Goal: Task Accomplishment & Management: Manage account settings

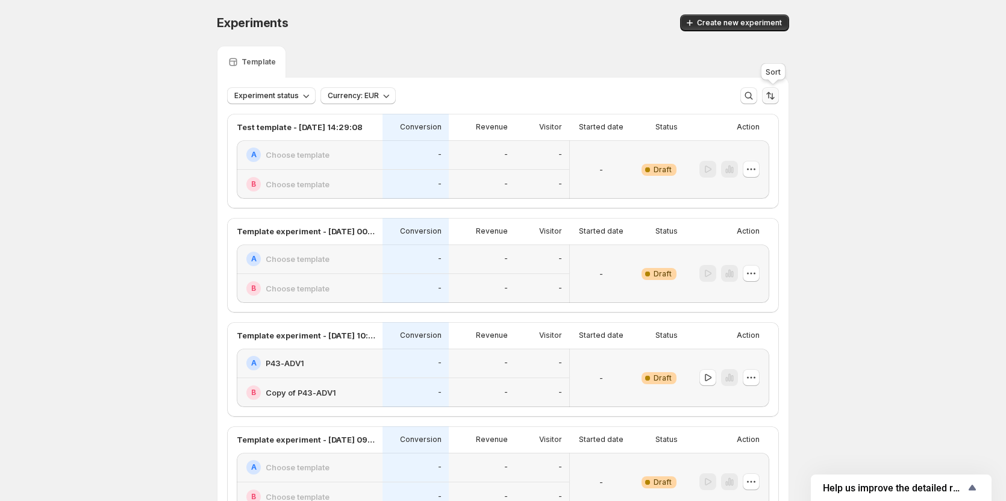
click at [770, 93] on icon "Sort the results" at bounding box center [770, 96] width 12 height 12
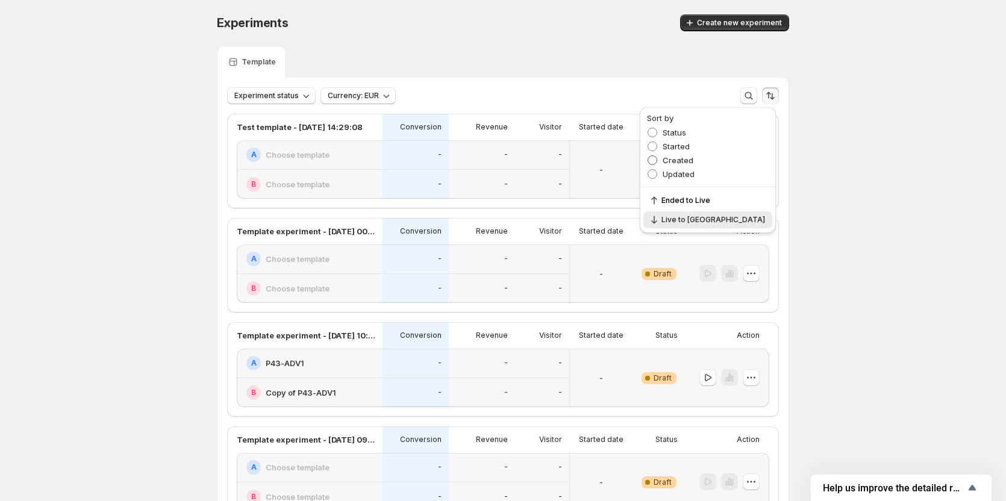
click at [693, 160] on span "Created" at bounding box center [677, 160] width 31 height 10
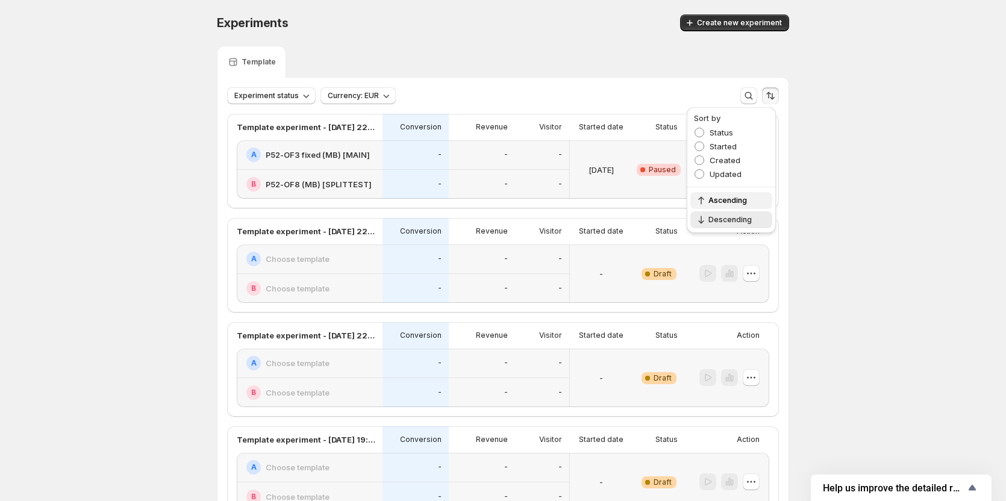
click at [745, 204] on span "Ascending" at bounding box center [736, 201] width 57 height 10
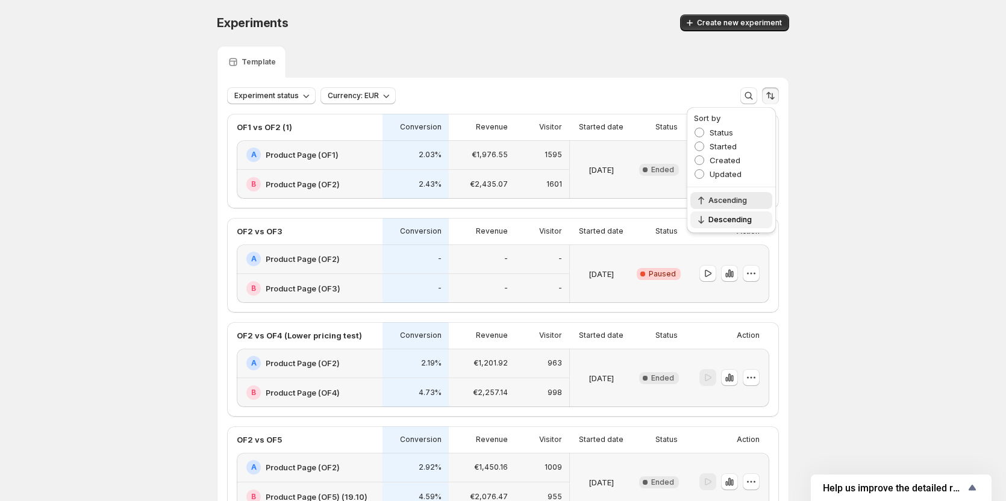
click at [746, 216] on span "Descending" at bounding box center [736, 220] width 57 height 10
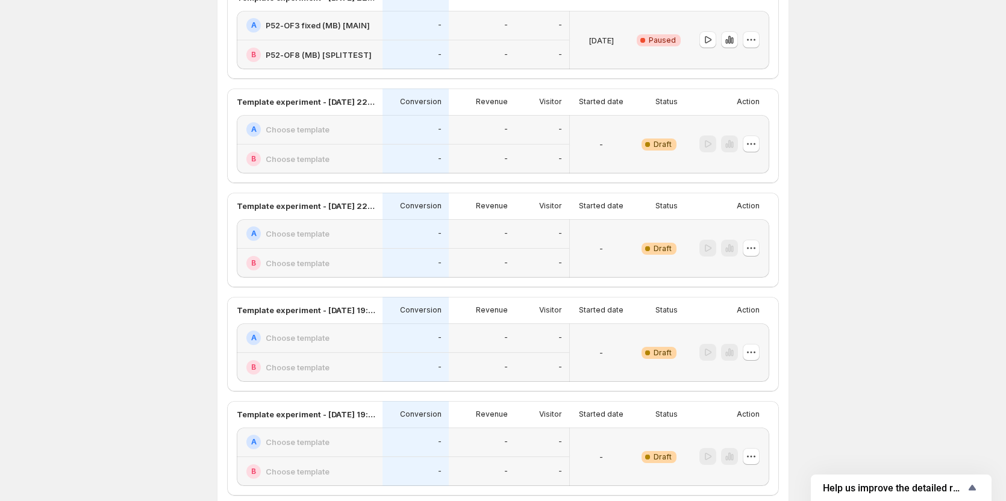
scroll to position [60, 0]
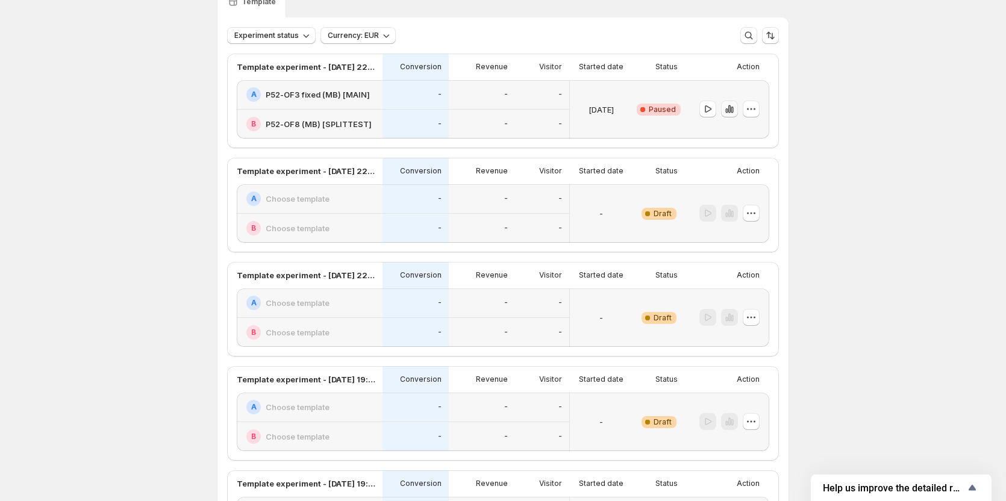
click at [733, 111] on icon "button" at bounding box center [731, 110] width 2 height 7
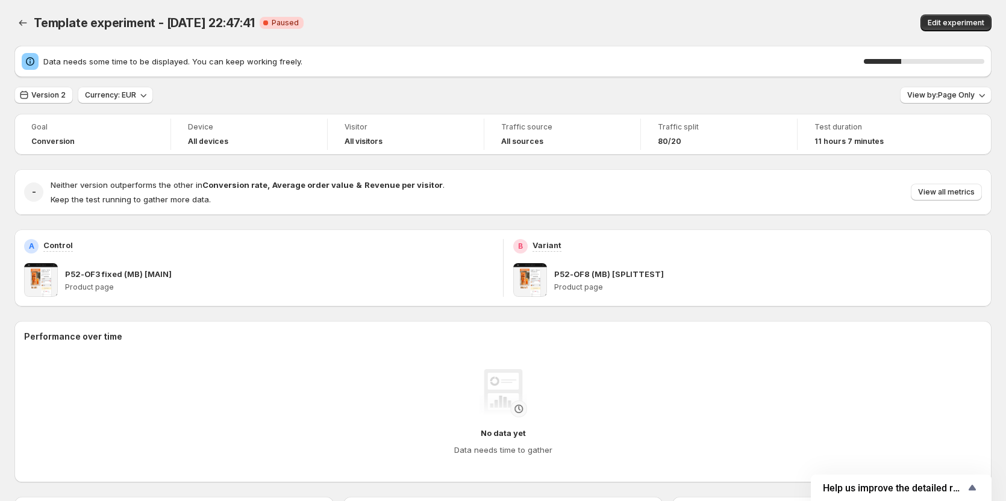
click at [770, 106] on div "Data needs some time to be displayed. You can keep working freely. 31 % Version…" at bounding box center [502, 440] width 977 height 789
click at [40, 95] on span "Version 2" at bounding box center [48, 95] width 34 height 10
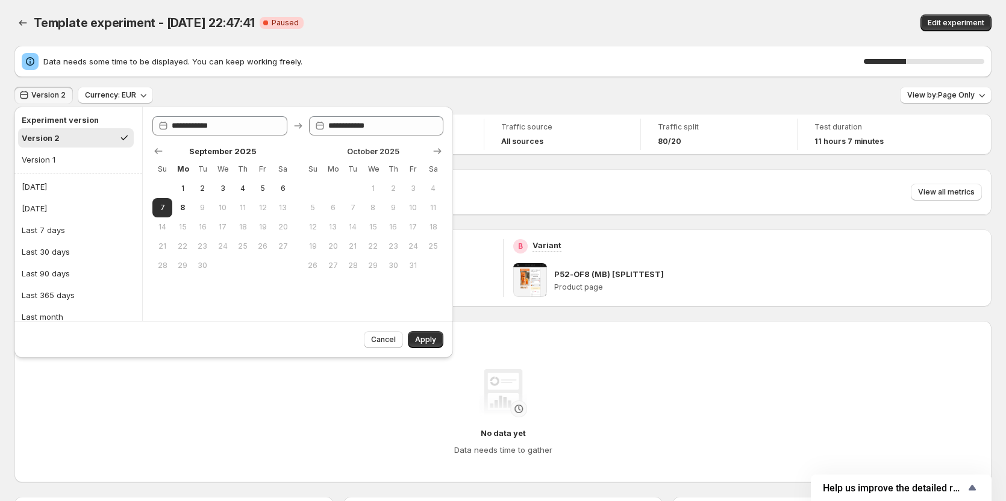
click at [334, 79] on div "Data needs some time to be displayed. You can keep working freely. 35 % Version…" at bounding box center [502, 440] width 977 height 789
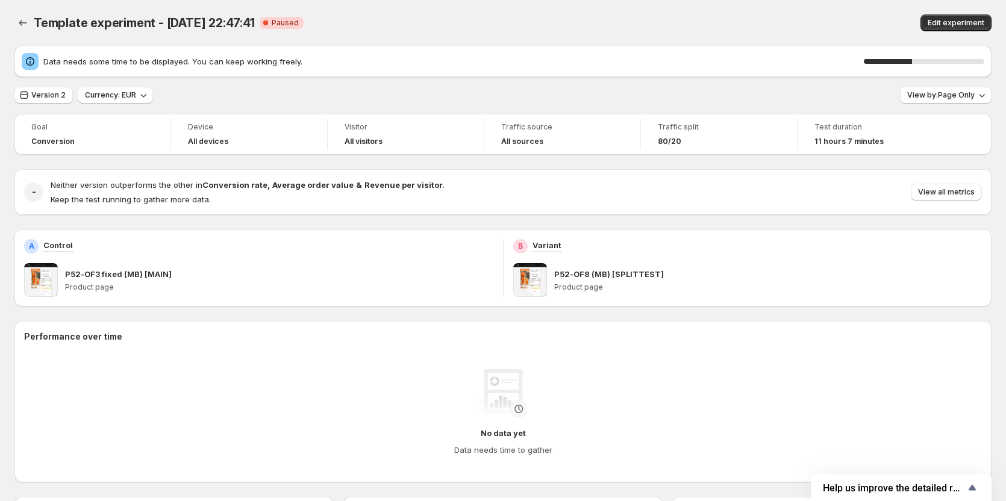
click at [581, 271] on p "P52-OF8 (MB) [SPLITTEST]" at bounding box center [609, 274] width 110 height 12
click at [963, 17] on button "Edit experiment" at bounding box center [955, 22] width 71 height 17
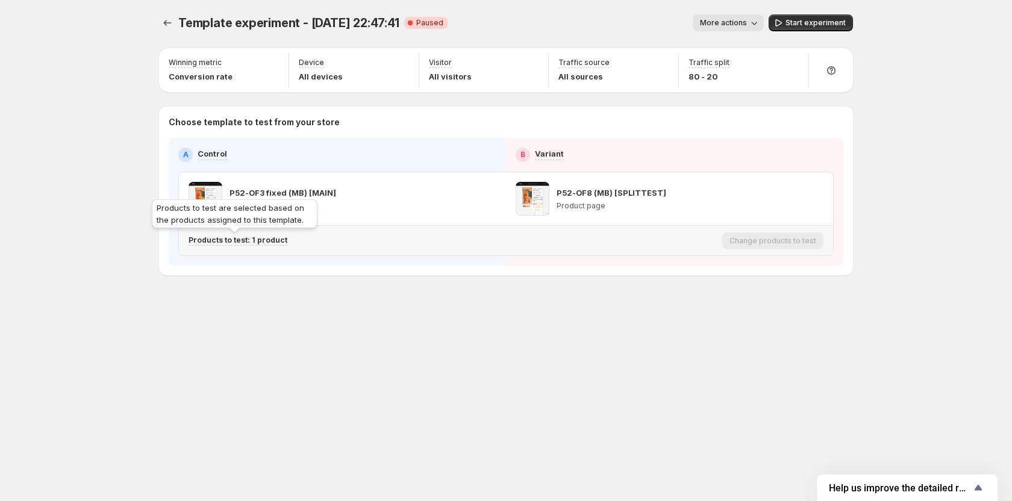
click at [270, 242] on p "Products to test: 1 product" at bounding box center [237, 240] width 99 height 10
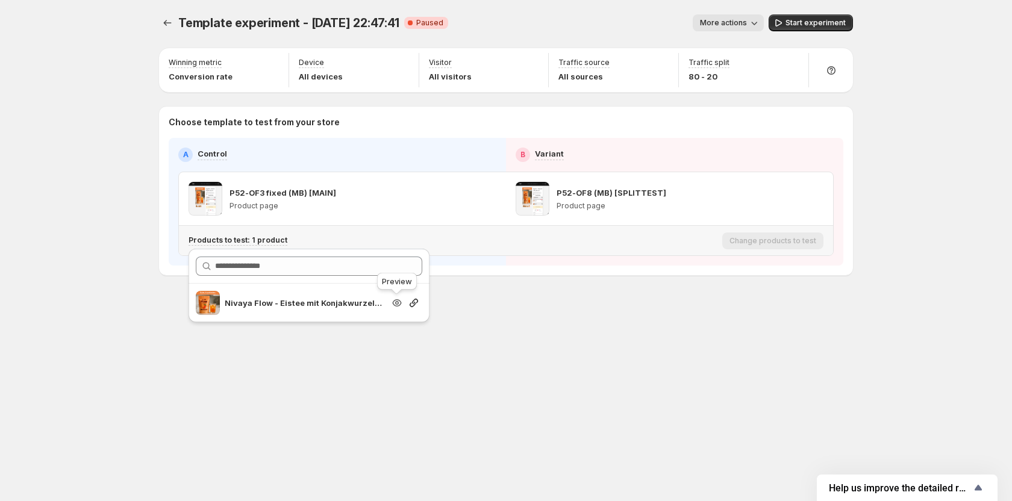
click at [400, 303] on icon "Search for and select a customer segment" at bounding box center [397, 302] width 9 height 7
click at [786, 201] on button "button" at bounding box center [793, 198] width 17 height 17
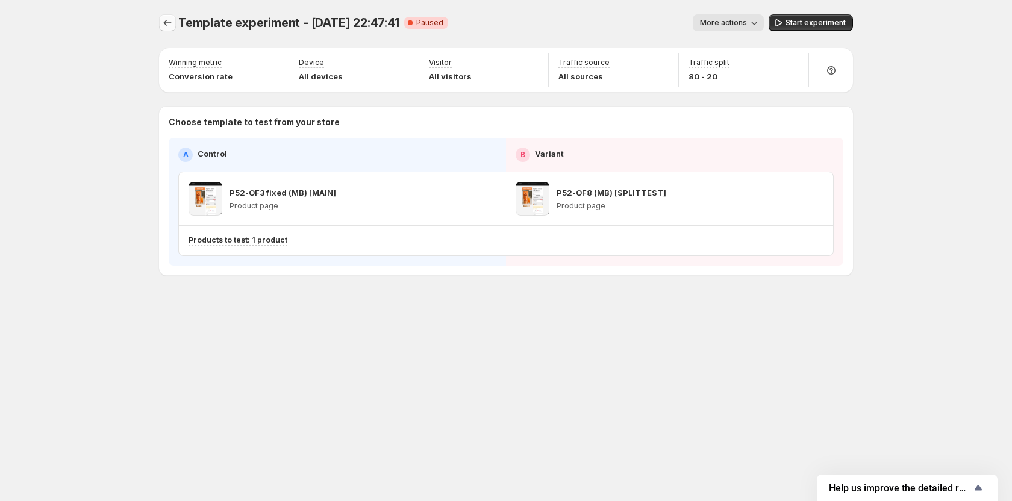
click at [174, 24] on button "Experiments" at bounding box center [167, 22] width 17 height 17
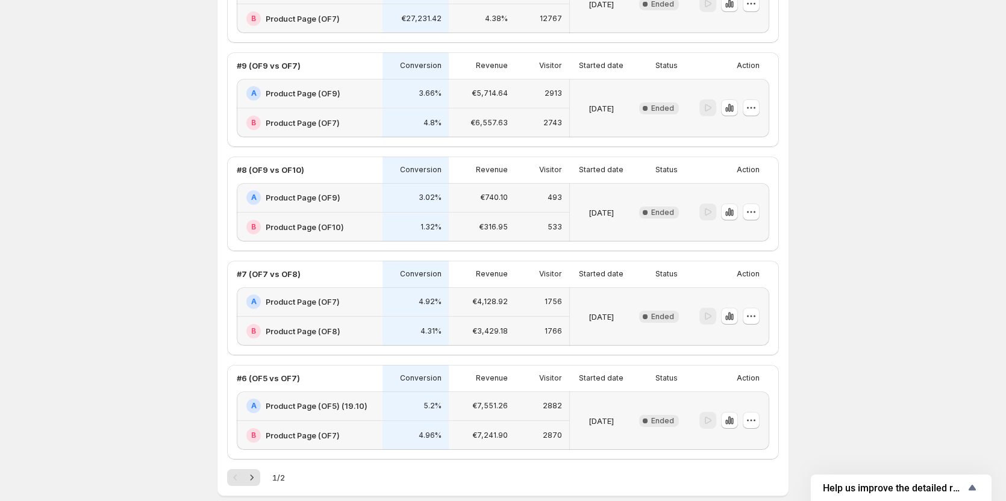
scroll to position [1788, 0]
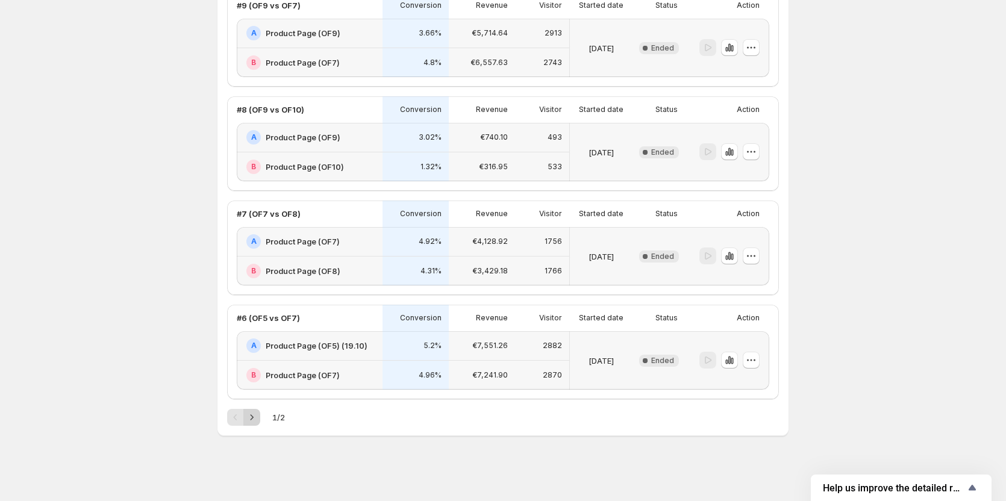
click at [258, 417] on icon "Next" at bounding box center [252, 417] width 12 height 12
click at [241, 422] on icon "Previous" at bounding box center [235, 417] width 12 height 12
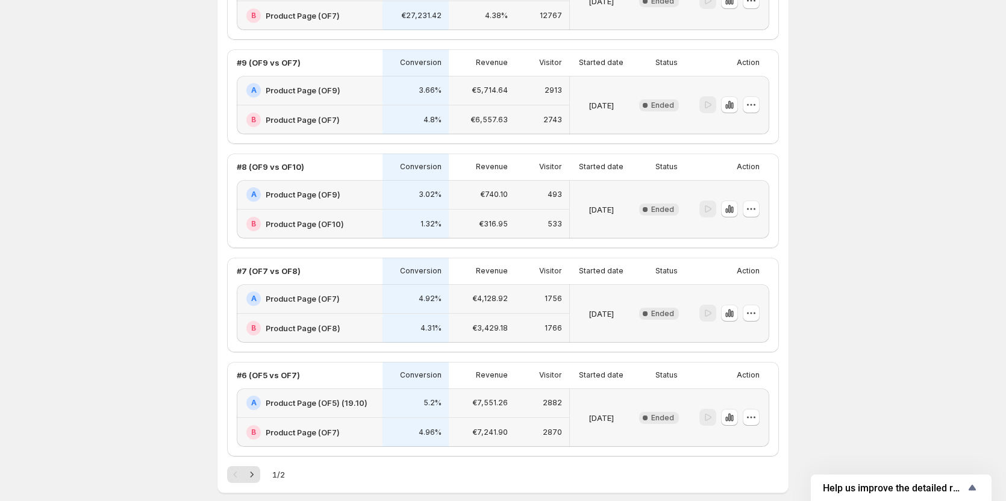
scroll to position [1788, 0]
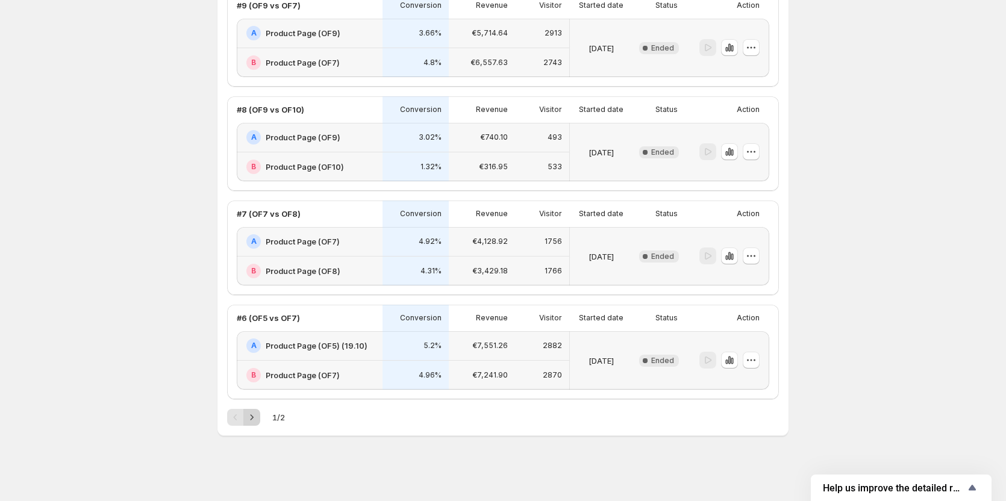
click at [255, 418] on icon "Next" at bounding box center [252, 417] width 12 height 12
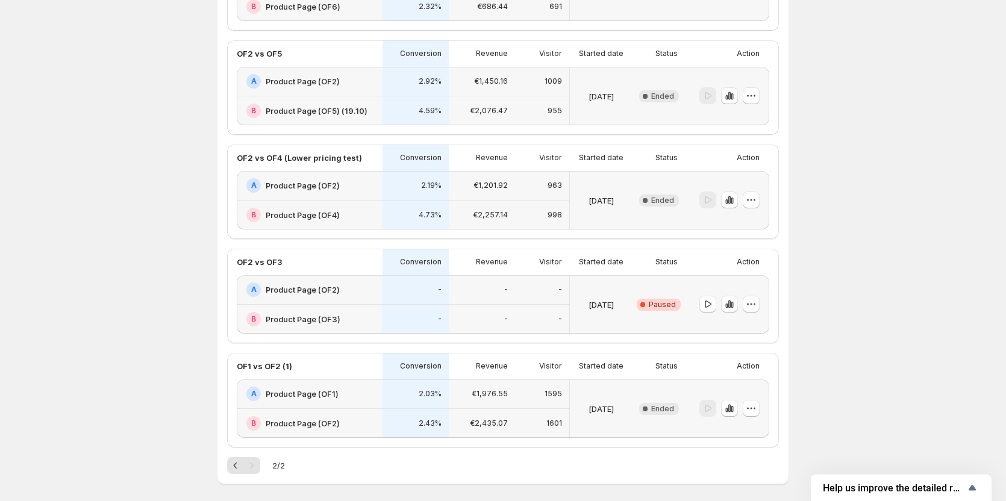
scroll to position [226, 0]
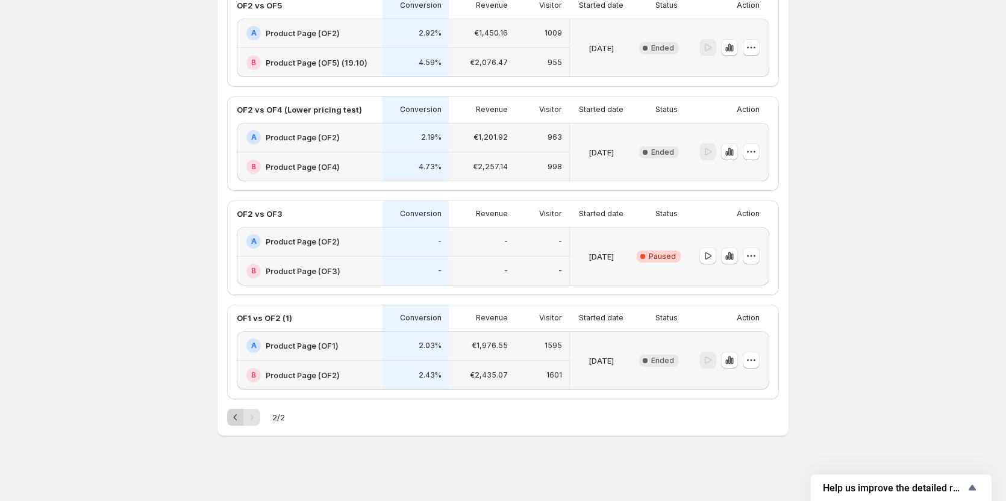
click at [240, 420] on icon "Previous" at bounding box center [235, 417] width 12 height 12
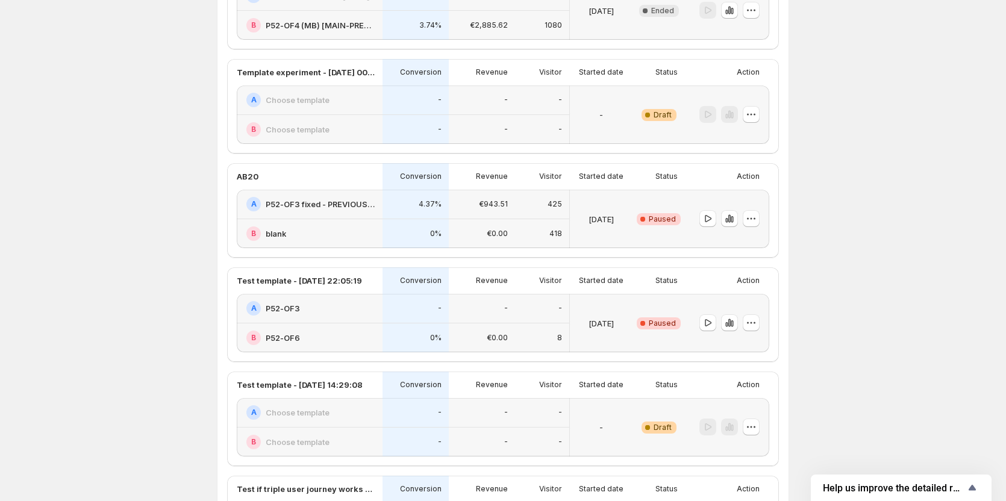
scroll to position [768, 0]
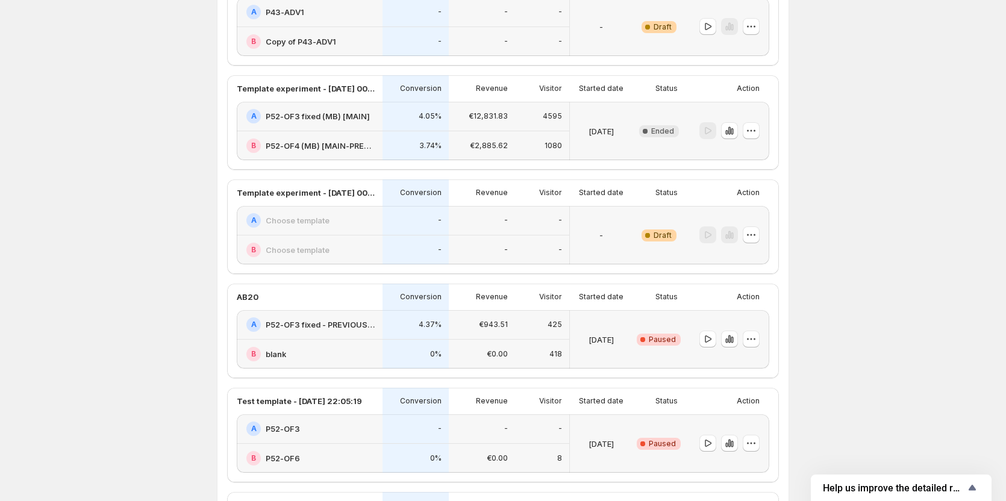
click at [343, 148] on h2 "P52-OF4 (MB) [MAIN-PREVIOUS-ILLEGAL]" at bounding box center [321, 146] width 110 height 12
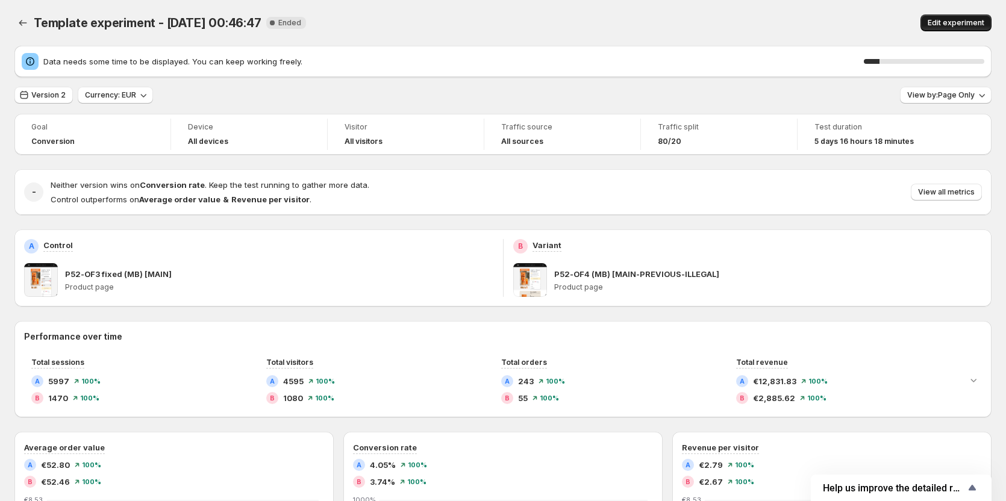
click at [942, 17] on button "Edit experiment" at bounding box center [955, 22] width 71 height 17
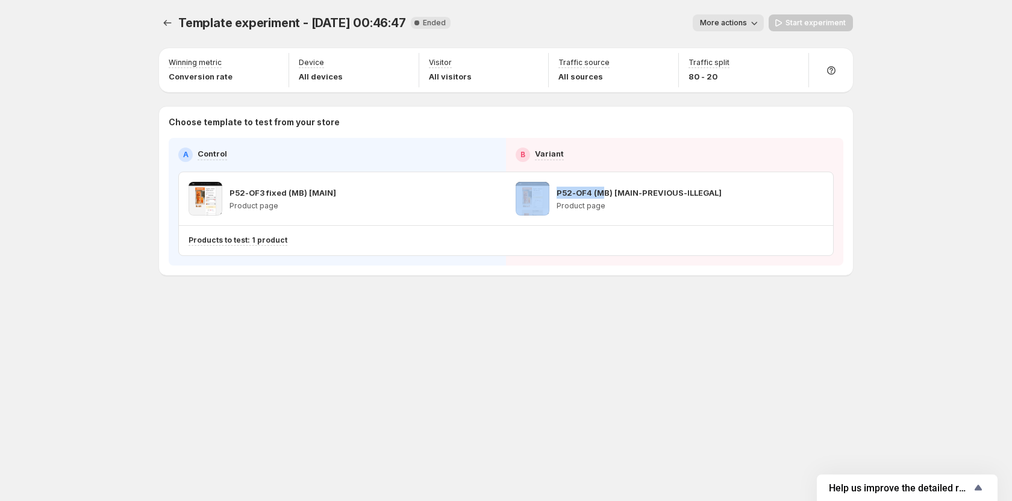
drag, startPoint x: 552, startPoint y: 195, endPoint x: 605, endPoint y: 194, distance: 53.0
click at [605, 194] on div "P52-OF4 (MB) [MAIN-PREVIOUS-ILLEGAL] Product page" at bounding box center [618, 199] width 206 height 34
click at [611, 192] on p "P52-OF4 (MB) [MAIN-PREVIOUS-ILLEGAL]" at bounding box center [638, 193] width 165 height 12
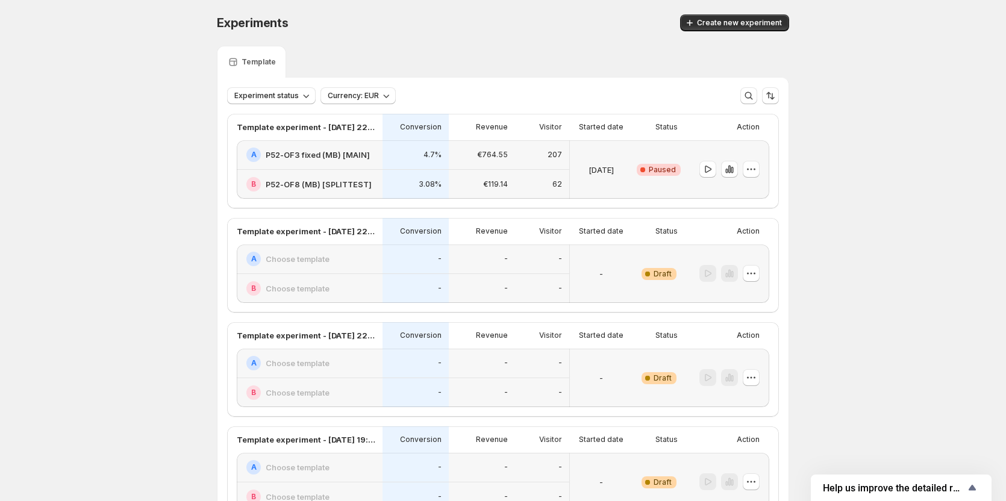
click at [350, 154] on h2 "P52-OF3 fixed (MB) [MAIN]" at bounding box center [318, 155] width 104 height 12
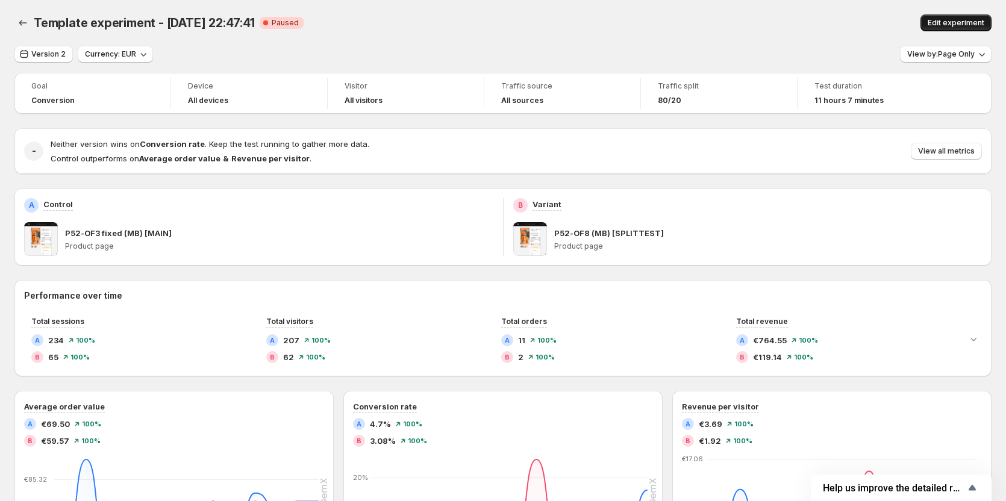
click at [962, 19] on span "Edit experiment" at bounding box center [955, 23] width 57 height 10
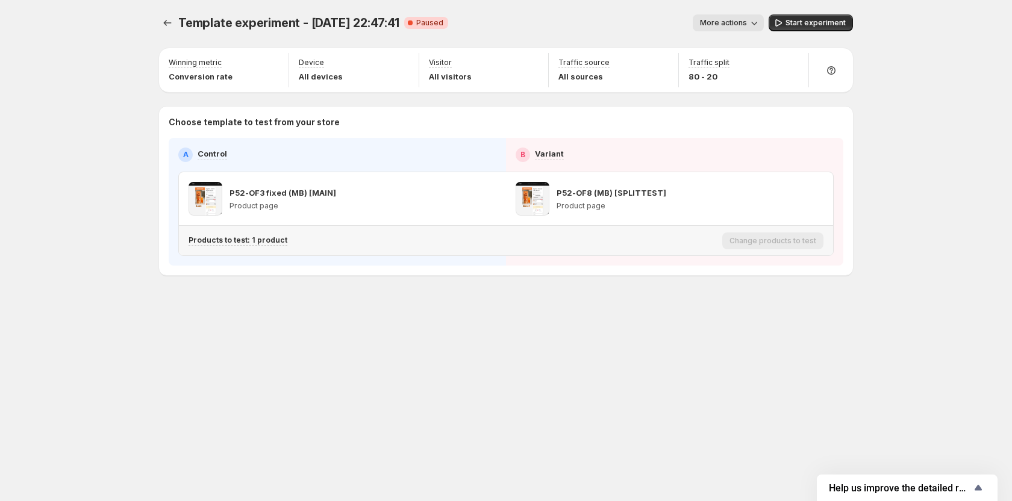
click at [240, 239] on p "Products to test: 1 product" at bounding box center [237, 240] width 99 height 10
click at [398, 303] on icon "Search for and select a customer segment" at bounding box center [397, 303] width 4 height 4
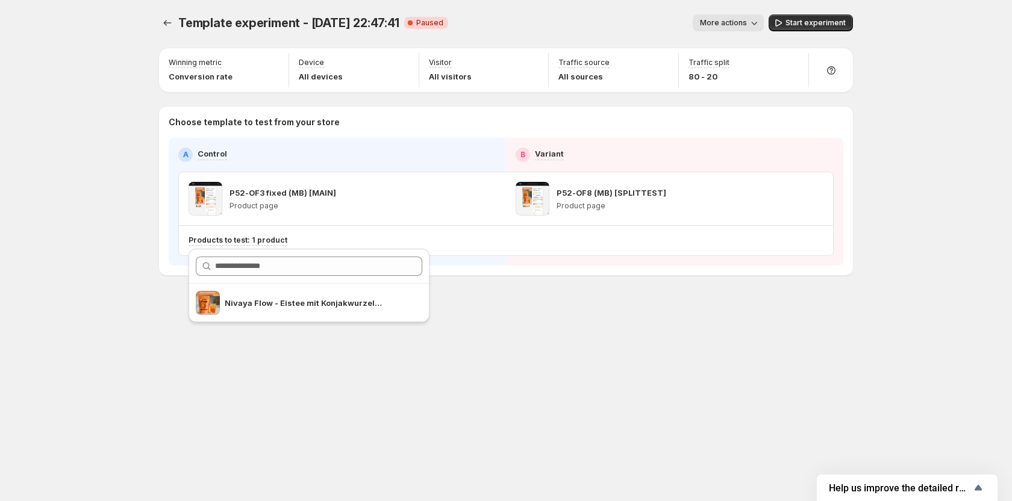
click at [235, 22] on span "Template experiment - [DATE] 22:47:41" at bounding box center [288, 23] width 221 height 14
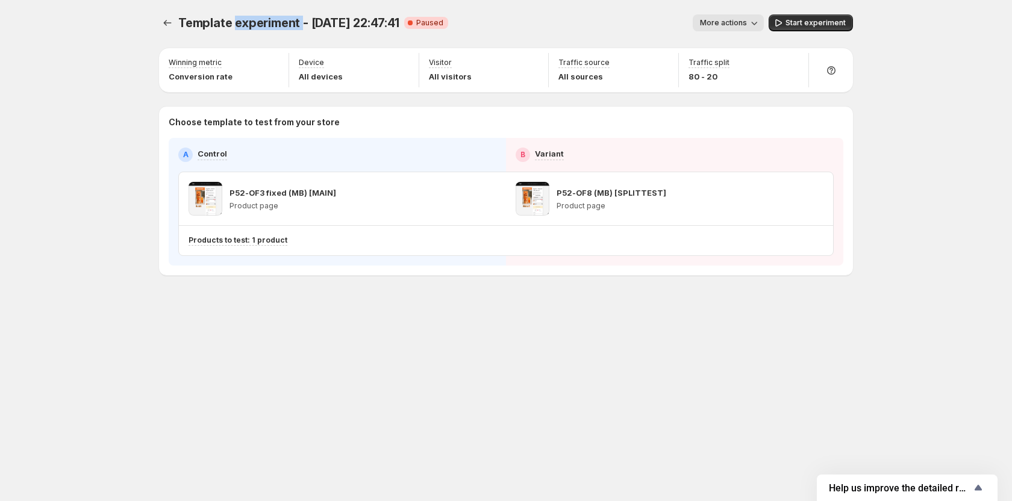
click at [234, 21] on span "Template experiment - [DATE] 22:47:41" at bounding box center [288, 23] width 221 height 14
click at [235, 21] on span "Template experiment - [DATE] 22:47:41" at bounding box center [288, 23] width 221 height 14
copy span "Template experiment - [DATE] 22:47:41"
